Goal: Task Accomplishment & Management: Use online tool/utility

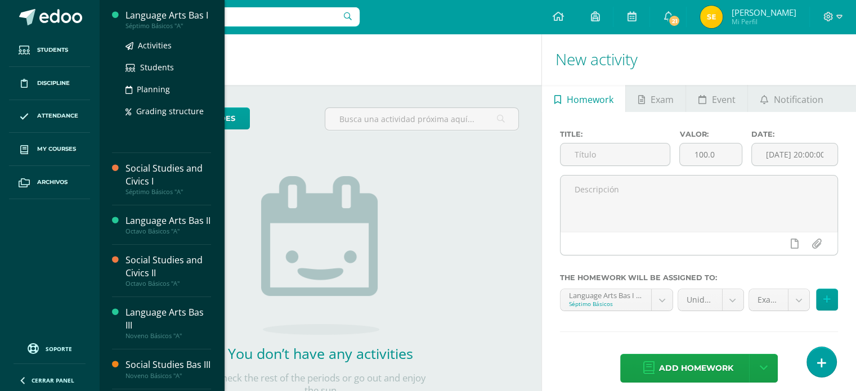
click at [180, 20] on div "Language Arts Bas I" at bounding box center [169, 15] width 86 height 13
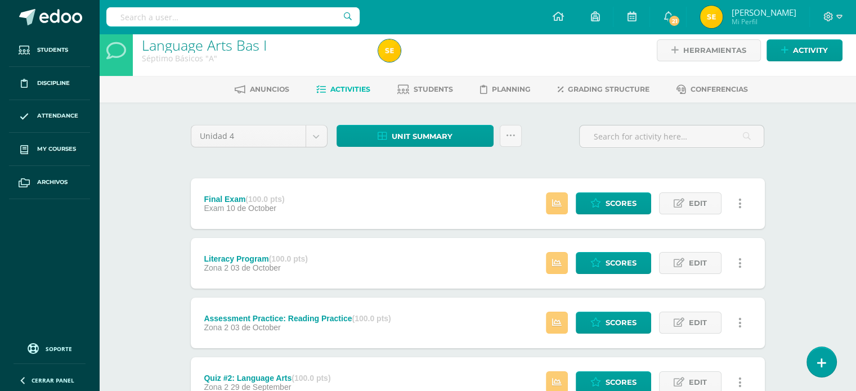
scroll to position [10, 0]
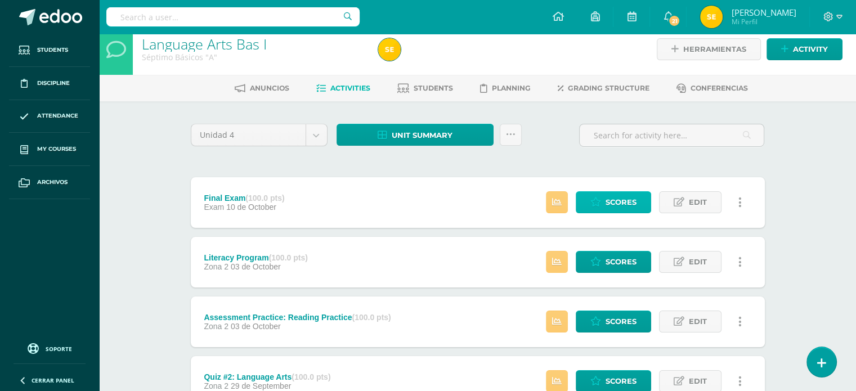
click at [624, 195] on span "Scores" at bounding box center [621, 202] width 31 height 21
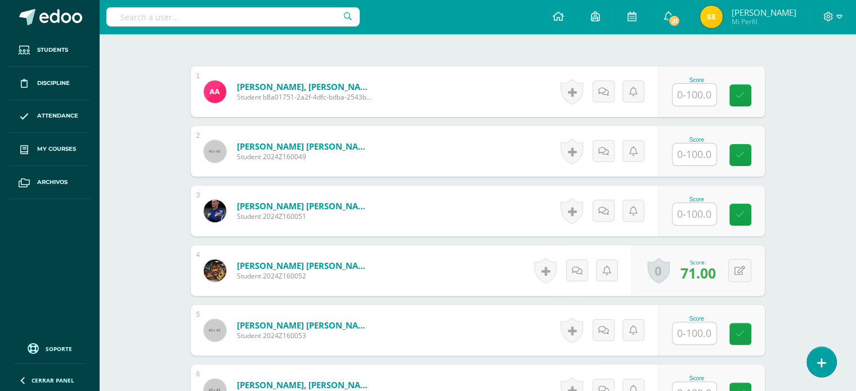
scroll to position [326, 0]
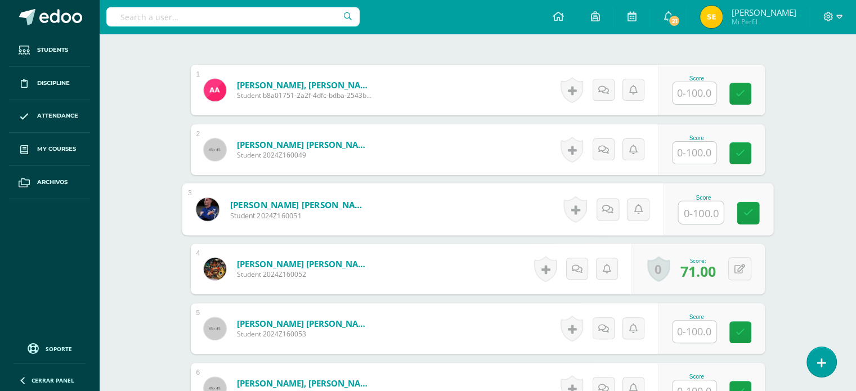
click at [687, 213] on input "text" at bounding box center [700, 212] width 45 height 23
type input "91"
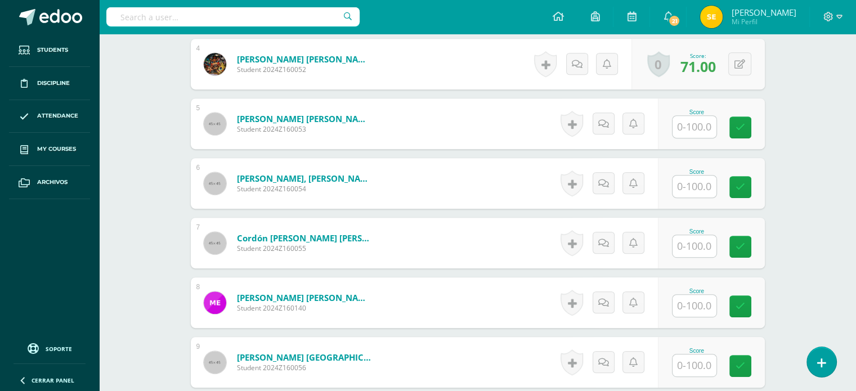
scroll to position [531, 0]
click at [703, 246] on input "text" at bounding box center [700, 246] width 45 height 23
type input "81"
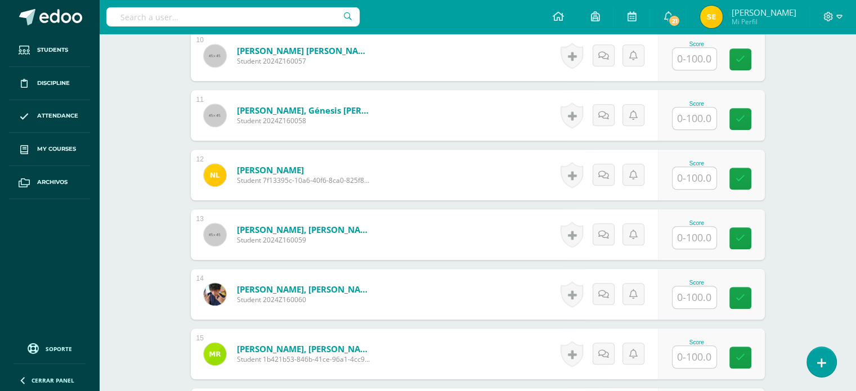
scroll to position [943, 0]
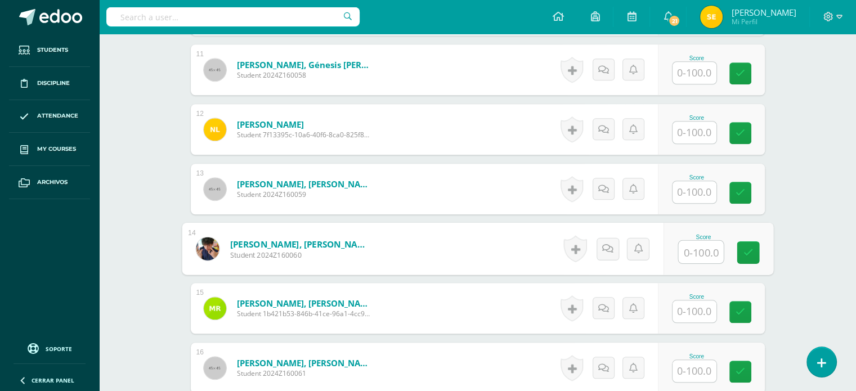
click at [703, 247] on input "text" at bounding box center [700, 252] width 45 height 23
type input "68"
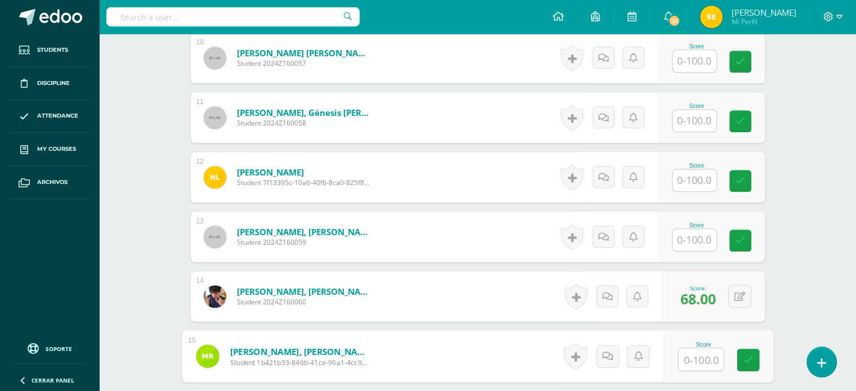
scroll to position [894, 0]
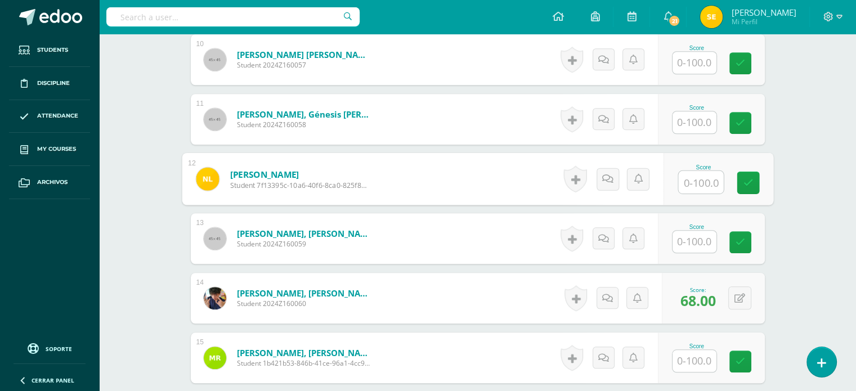
click at [709, 178] on input "text" at bounding box center [700, 182] width 45 height 23
type input "82"
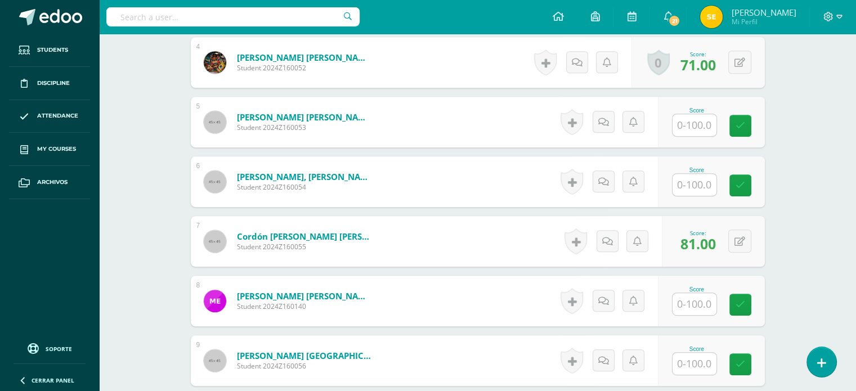
scroll to position [529, 0]
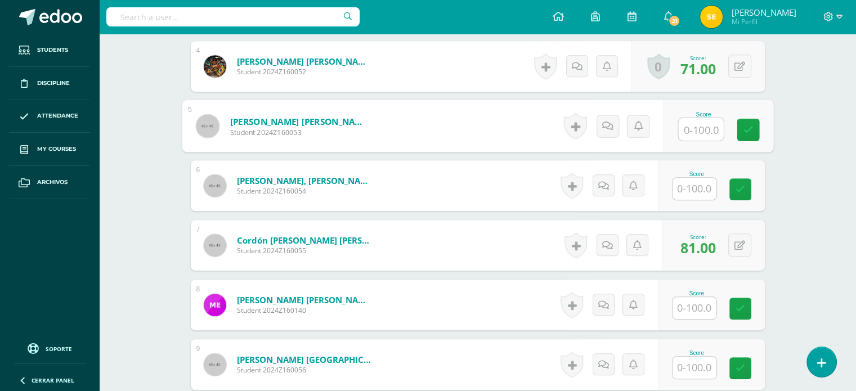
click at [688, 127] on input "text" at bounding box center [700, 129] width 45 height 23
type input "57"
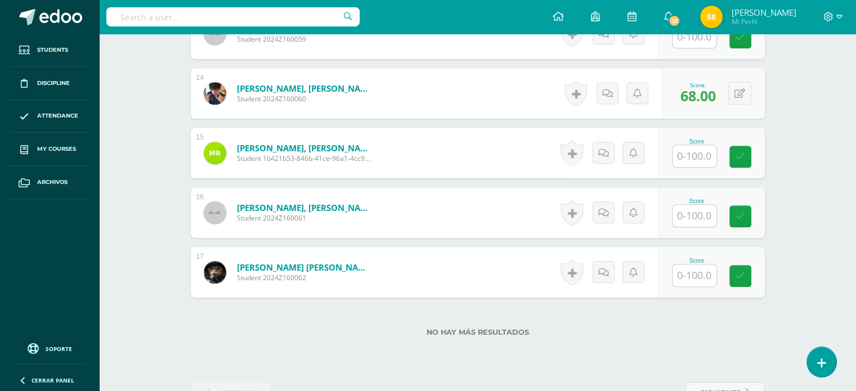
scroll to position [1099, 0]
click at [693, 207] on input "text" at bounding box center [700, 216] width 45 height 23
type input "76"
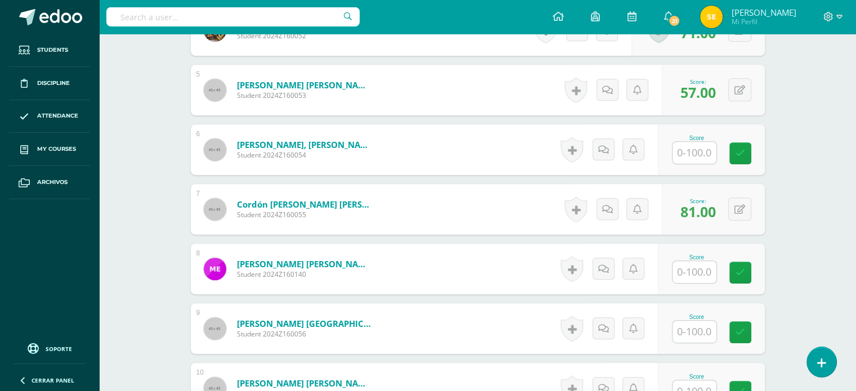
scroll to position [564, 0]
click at [697, 156] on input "text" at bounding box center [700, 153] width 45 height 23
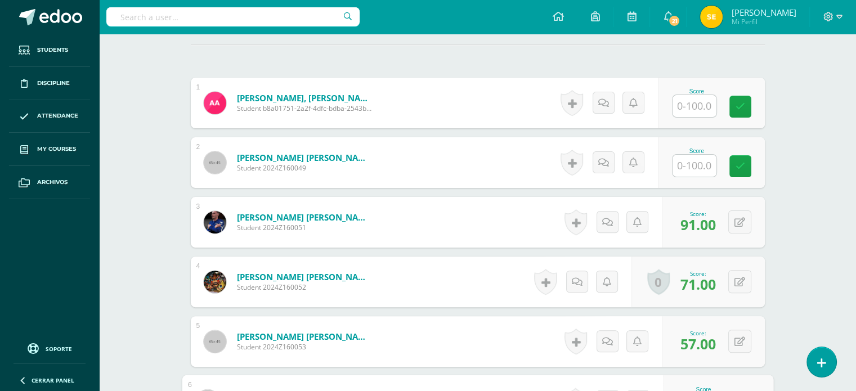
scroll to position [311, 0]
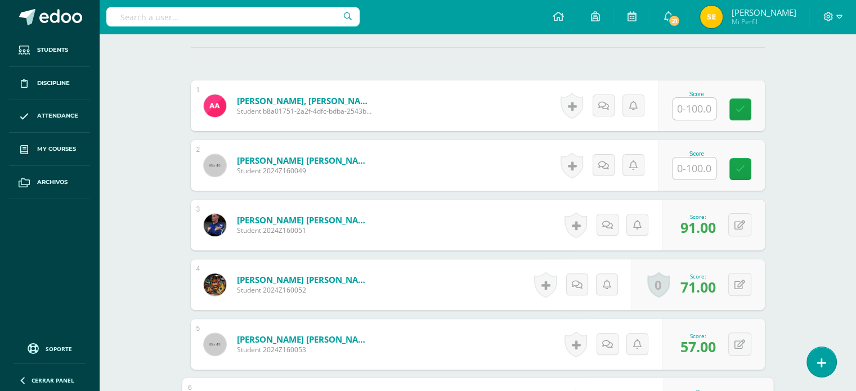
type input "54"
click at [691, 171] on input "text" at bounding box center [700, 169] width 45 height 23
type input "7"
type input "48"
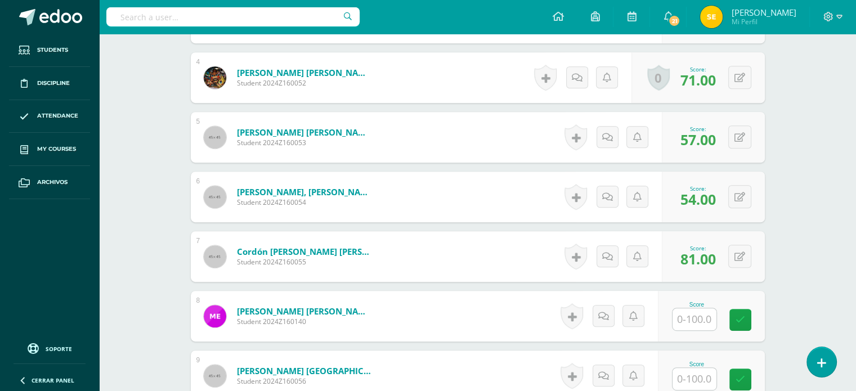
scroll to position [583, 0]
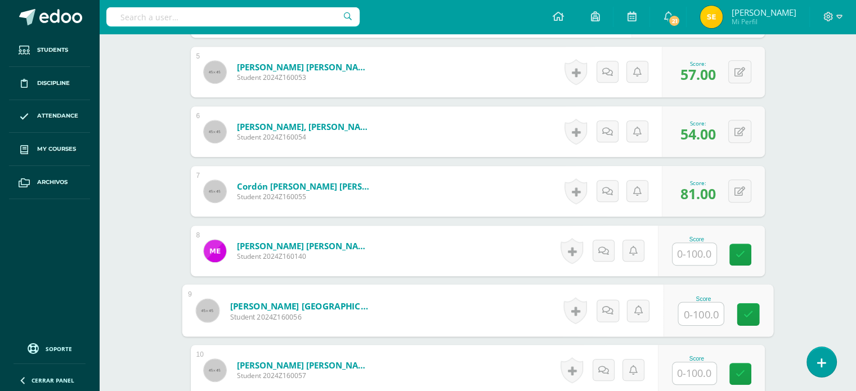
click at [691, 310] on input "text" at bounding box center [700, 314] width 45 height 23
type input "70"
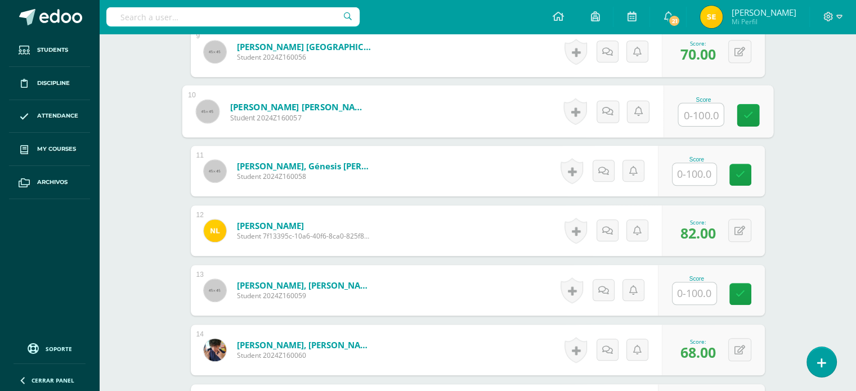
scroll to position [842, 0]
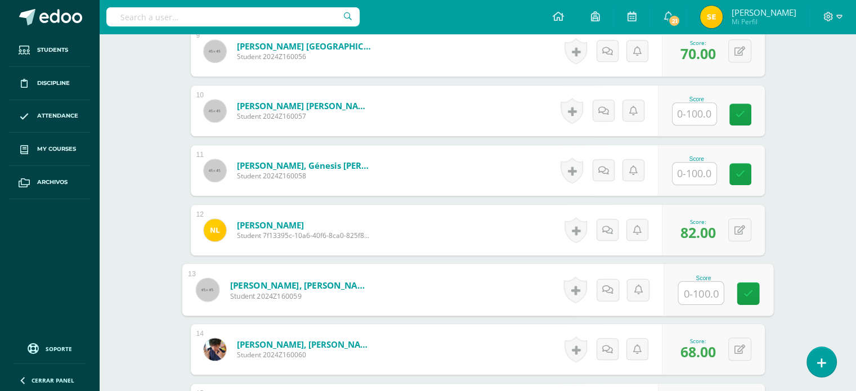
click at [699, 292] on input "text" at bounding box center [700, 293] width 45 height 23
type input "88"
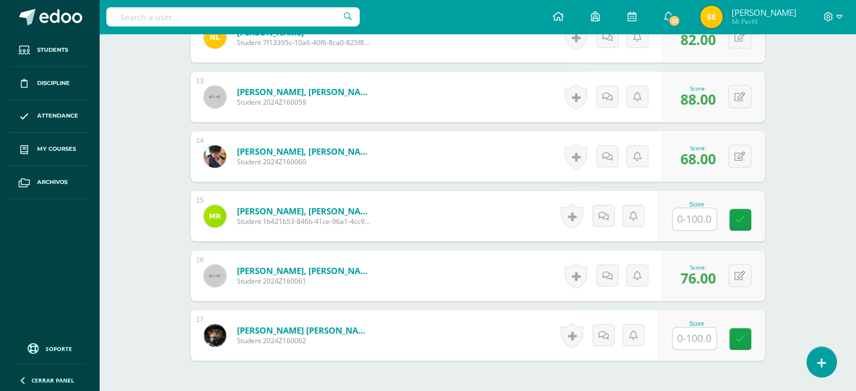
scroll to position [1113, 0]
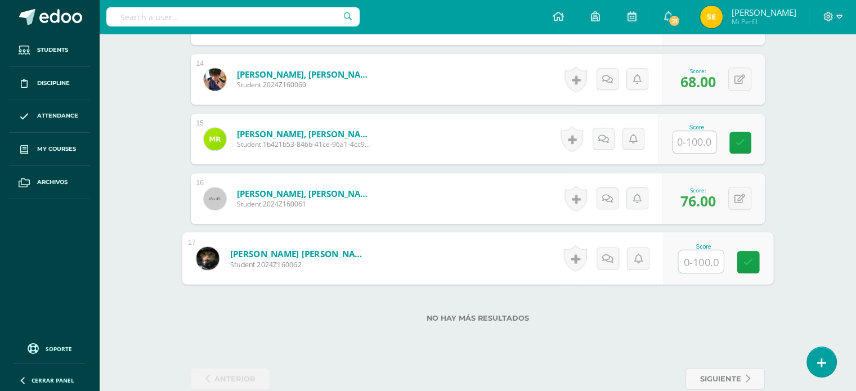
click at [700, 261] on input "text" at bounding box center [700, 261] width 45 height 23
type input "96"
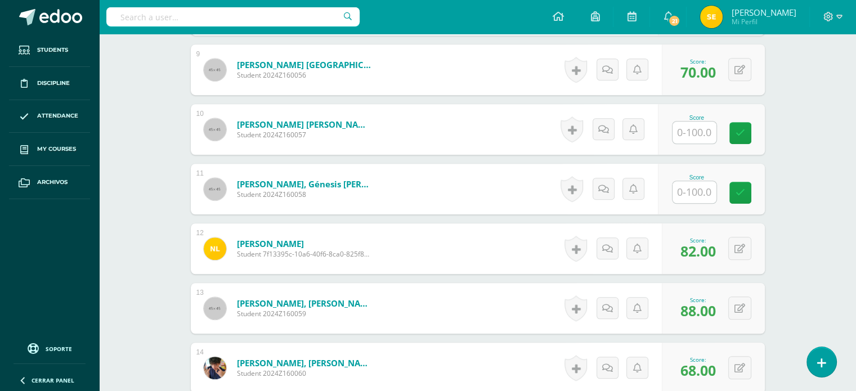
scroll to position [817, 0]
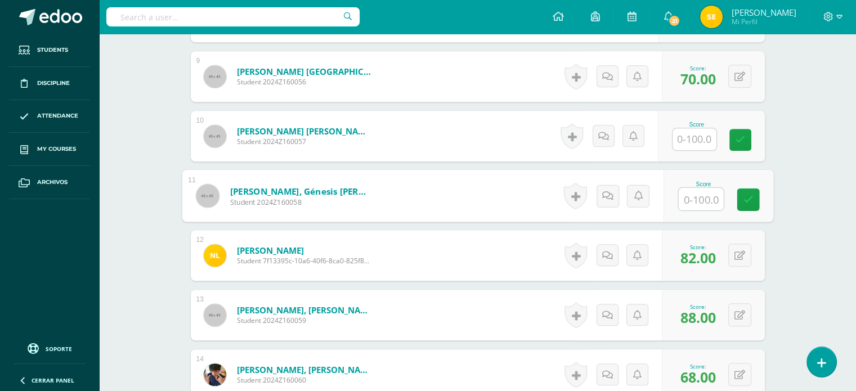
click at [692, 201] on input "text" at bounding box center [700, 199] width 45 height 23
type input "96"
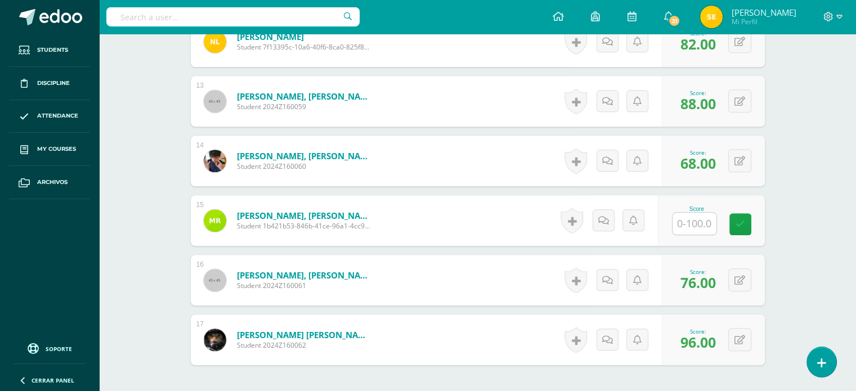
scroll to position [1033, 0]
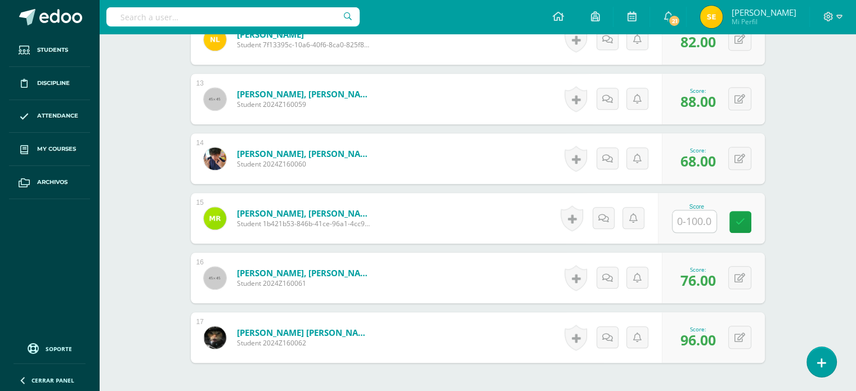
click at [692, 223] on input "text" at bounding box center [695, 221] width 44 height 22
type input "88"
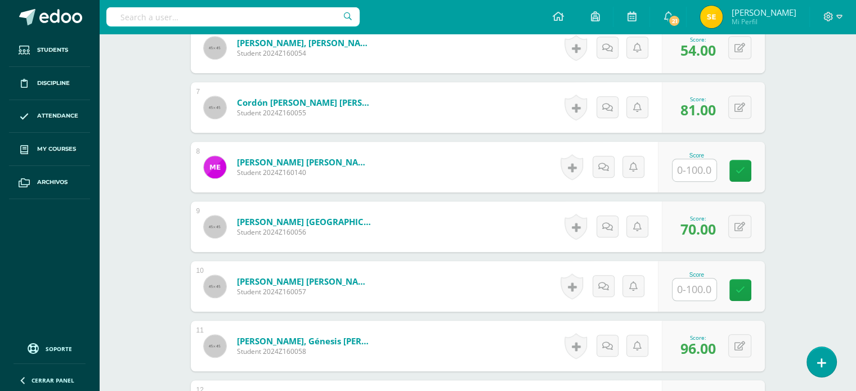
scroll to position [664, 0]
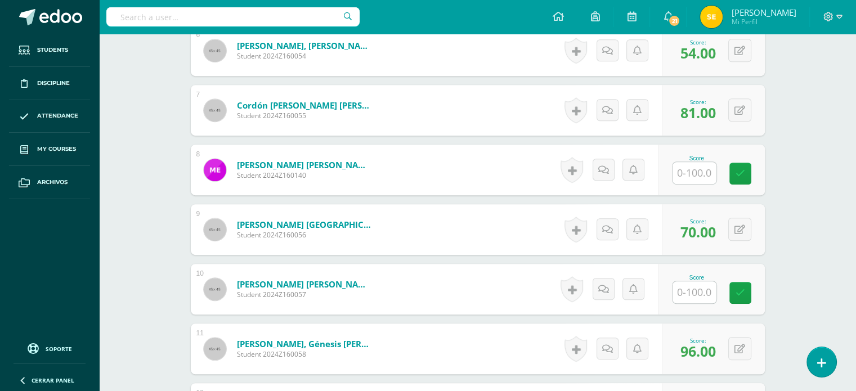
click at [705, 166] on input "text" at bounding box center [695, 173] width 44 height 22
click at [705, 166] on input "text" at bounding box center [700, 173] width 45 height 23
type input "55"
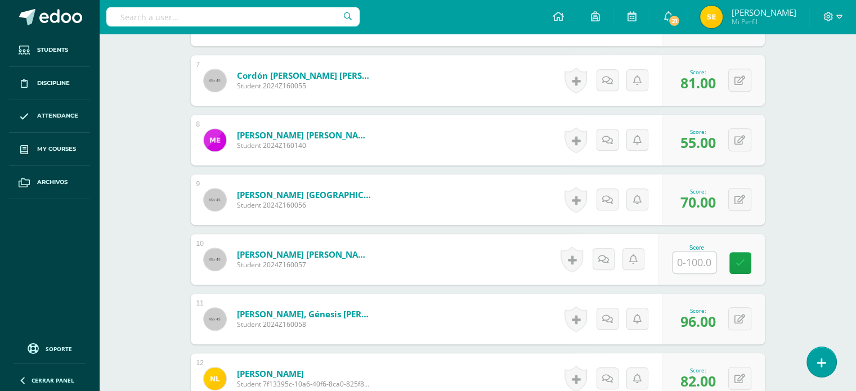
scroll to position [695, 0]
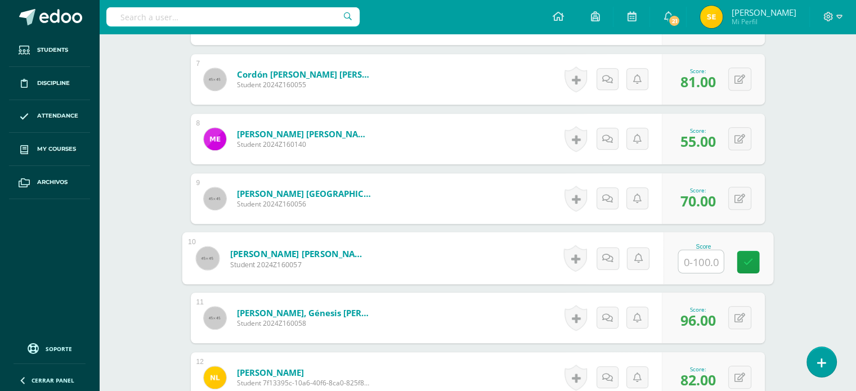
click at [688, 258] on input "text" at bounding box center [700, 261] width 45 height 23
type input "83"
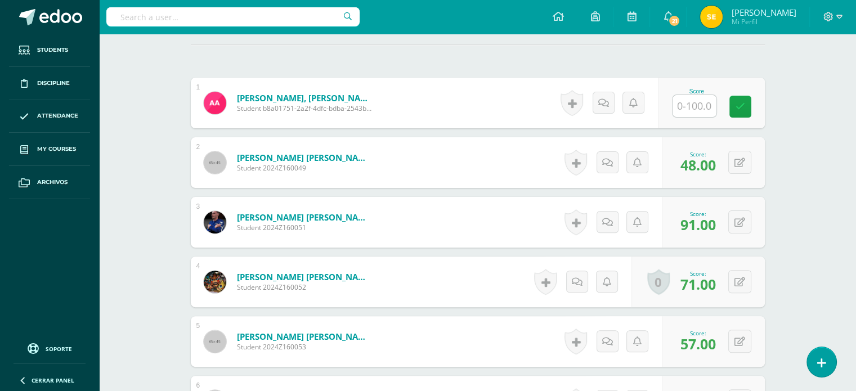
scroll to position [312, 0]
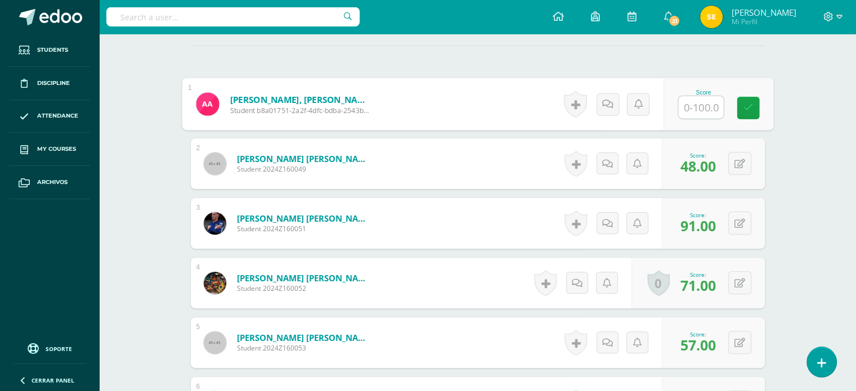
click at [689, 106] on input "text" at bounding box center [700, 107] width 45 height 23
type input "75"
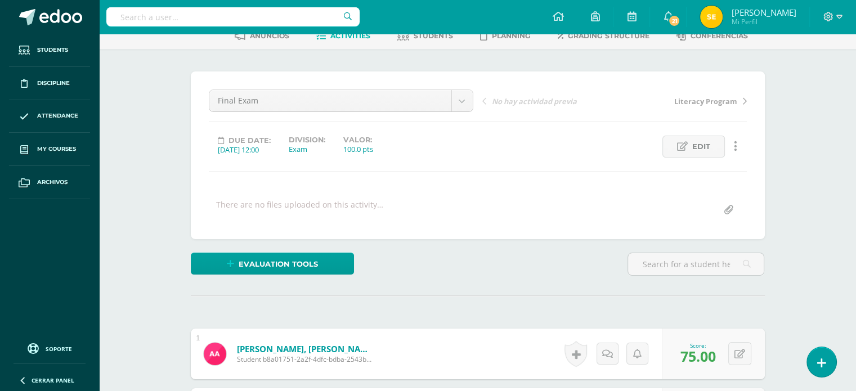
scroll to position [34, 0]
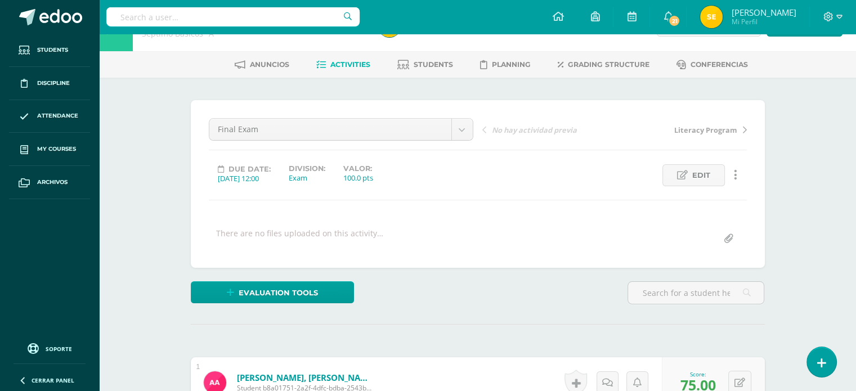
click at [346, 69] on link "Activities" at bounding box center [343, 65] width 54 height 18
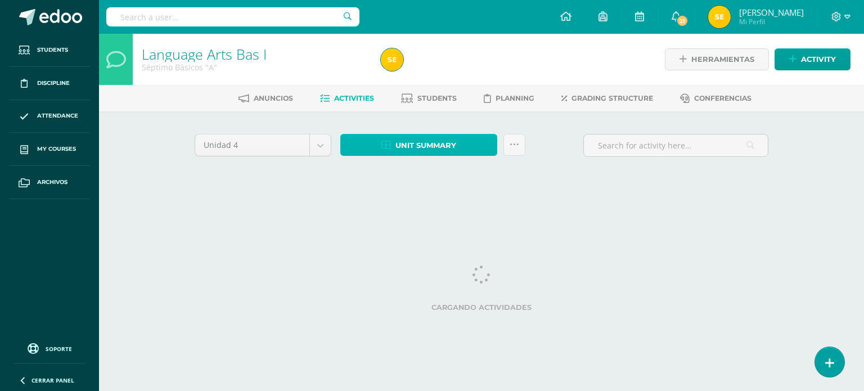
click at [473, 144] on link "Unit summary" at bounding box center [418, 145] width 157 height 22
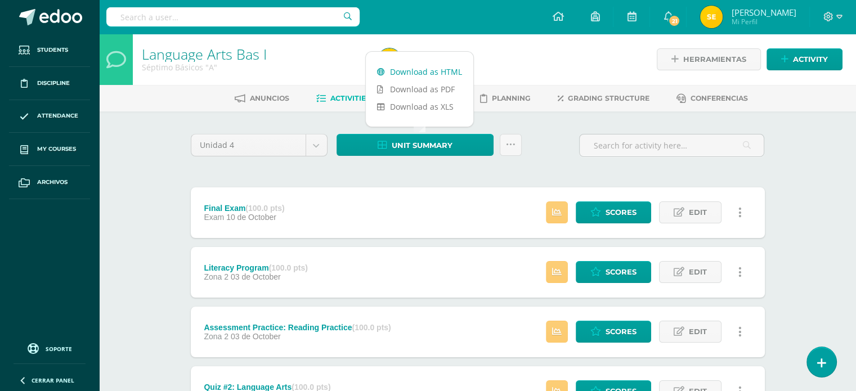
click at [425, 69] on link "Download as HTML" at bounding box center [419, 71] width 107 height 17
